Goal: Transaction & Acquisition: Purchase product/service

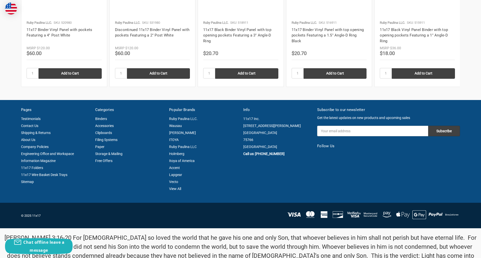
scroll to position [678, 0]
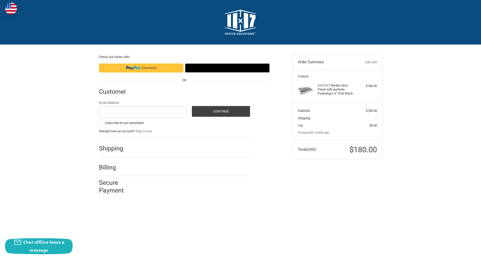
click at [143, 112] on input "Email Address" at bounding box center [143, 111] width 88 height 11
type input "reflectiz@bigcommerce.com"
click at [221, 111] on button "Continue" at bounding box center [221, 111] width 58 height 11
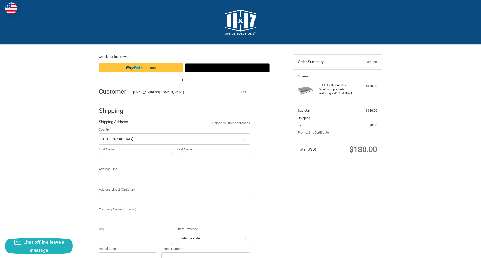
select select "US"
click at [135, 159] on input "First Name" at bounding box center [135, 159] width 73 height 11
type input "reflectiz"
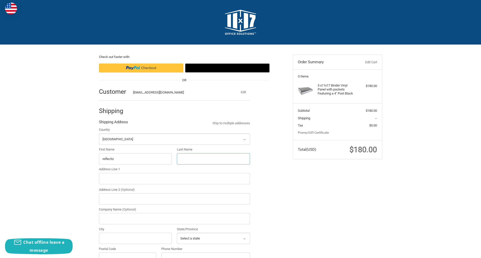
click at [213, 159] on input "Last Name" at bounding box center [213, 159] width 73 height 11
type input "bigcommerce"
click at [127, 253] on input "Postal Code" at bounding box center [128, 258] width 58 height 11
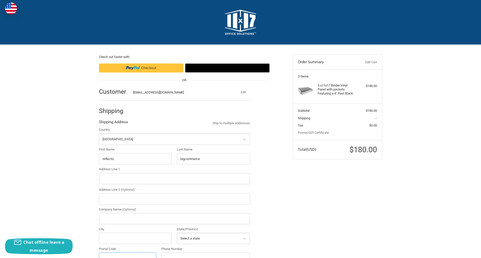
click at [127, 253] on input "Postal Code" at bounding box center [128, 258] width 58 height 11
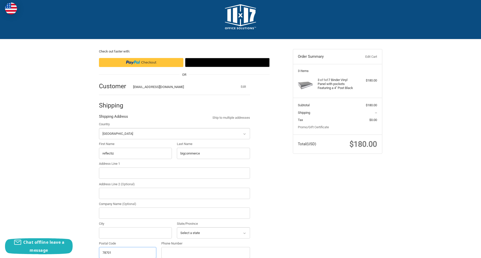
click at [127, 253] on input "78701" at bounding box center [128, 252] width 58 height 11
type input "78701"
click at [174, 173] on input "Address Line 1" at bounding box center [174, 173] width 151 height 11
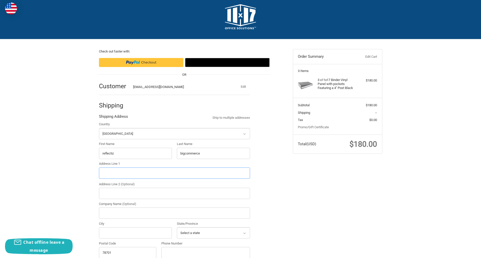
click at [174, 173] on input "Address Line 1" at bounding box center [174, 173] width 151 height 11
type input "11305 4 Points Dr Building 2, Suite 100"
click at [113, 118] on legend "Shipping Address" at bounding box center [113, 118] width 29 height 8
click at [127, 253] on input "78701" at bounding box center [128, 252] width 58 height 11
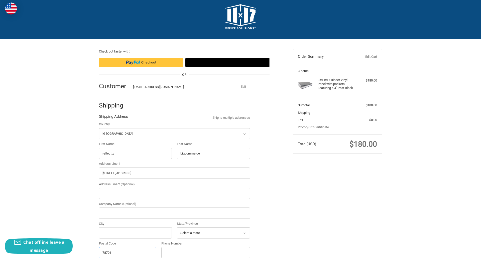
click at [127, 253] on input "78701" at bounding box center [128, 252] width 58 height 11
type input "78701"
select select "[GEOGRAPHIC_DATA]"
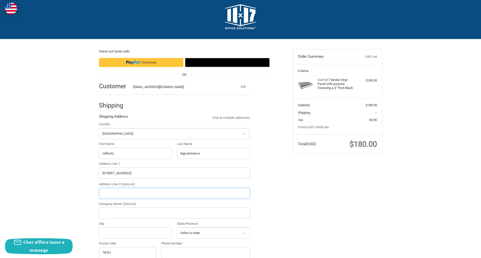
click at [174, 194] on input "Address Line 2 (Optional)" at bounding box center [174, 193] width 151 height 11
type input "2"
click at [135, 233] on input "City" at bounding box center [135, 233] width 73 height 11
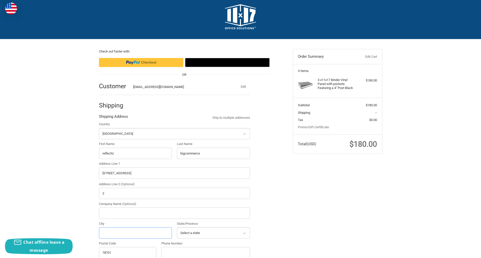
click at [135, 233] on input "City" at bounding box center [135, 233] width 73 height 11
click at [135, 233] on input "Austin" at bounding box center [135, 233] width 73 height 11
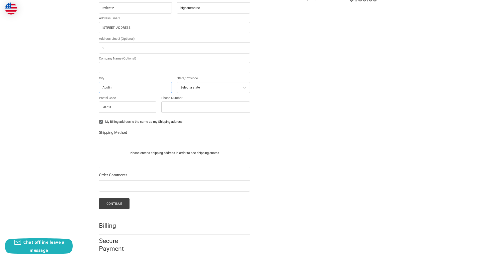
scroll to position [156, 0]
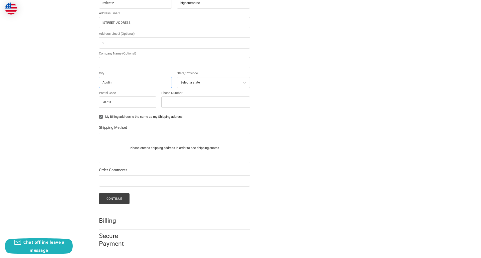
type input "Austin"
click at [205, 102] on input "Phone Number" at bounding box center [205, 102] width 89 height 11
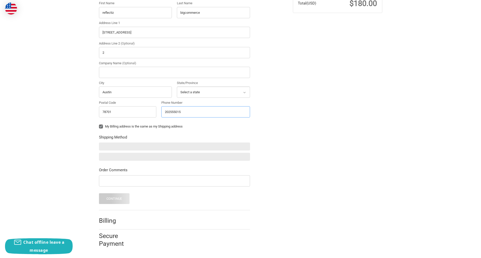
scroll to position [147, 0]
type input "2025550150"
click at [174, 72] on input "Company Name (Optional)" at bounding box center [174, 72] width 151 height 11
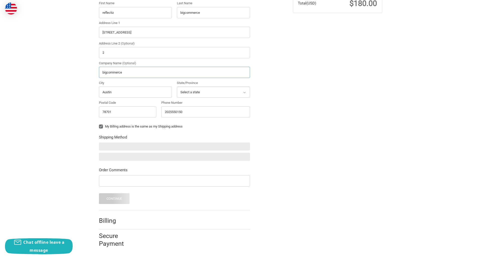
type input "bigcommerce"
click at [99, 130] on form "Country Select a country Afghanistan Åland Islands Albania Algeria American Sam…" at bounding box center [174, 92] width 151 height 223
click at [99, 188] on form "Country Select a country Afghanistan Åland Islands Albania Algeria American Sam…" at bounding box center [174, 92] width 151 height 223
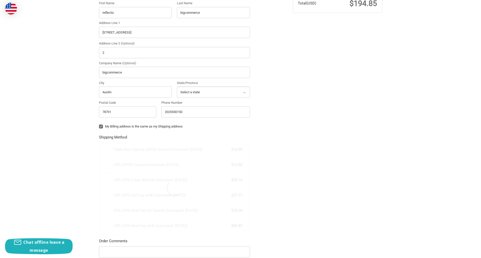
radio input "true"
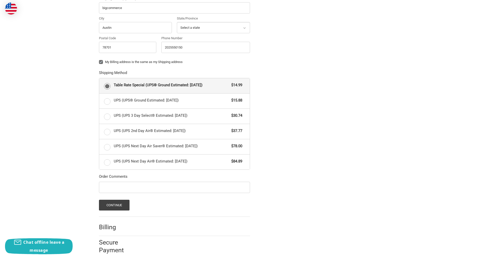
scroll to position [218, 0]
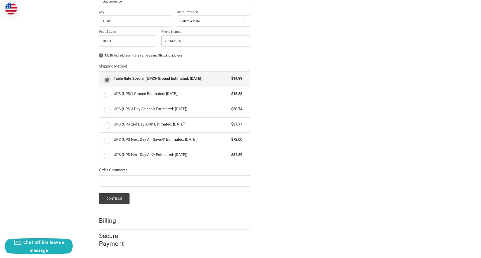
click at [174, 79] on span "Table Rate Special (UPS® Ground Estimated: Fri, Sep 12)" at bounding box center [171, 79] width 115 height 6
click at [99, 72] on input "Table Rate Special (UPS® Ground Estimated: Fri, Sep 12) $14.99" at bounding box center [99, 72] width 0 height 0
click at [114, 199] on button "Continue" at bounding box center [114, 199] width 31 height 11
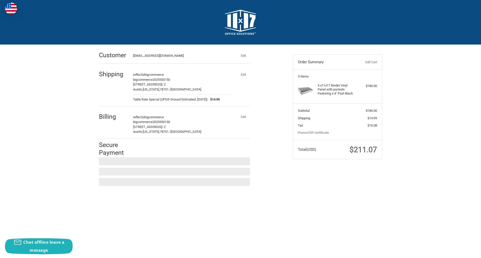
scroll to position [0, 0]
